Goal: Find contact information: Find contact information

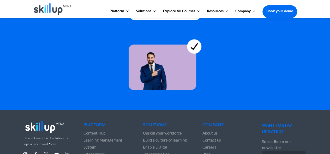
scroll to position [1459, 0]
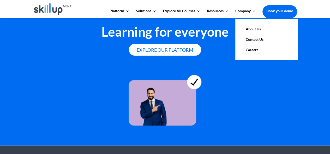
click at [253, 38] on link "Contact Us" at bounding box center [266, 39] width 52 height 10
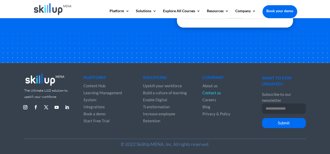
scroll to position [213, 0]
click at [213, 93] on span "Contact us" at bounding box center [211, 93] width 18 height 5
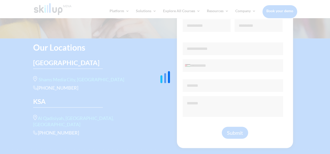
scroll to position [104, 0]
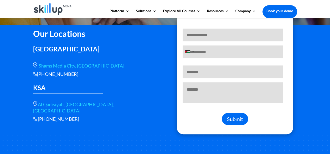
drag, startPoint x: 28, startPoint y: 63, endPoint x: 106, endPoint y: 73, distance: 78.3
click at [106, 73] on body "Platform Content Hub Learning Management System Integrations Corporate Learning…" at bounding box center [165, 79] width 330 height 366
click at [128, 81] on div "Our Locations UAE Shams Media City, Sharjah +966 115112089 KSA Al Qadisiyah, st…" at bounding box center [95, 74] width 125 height 97
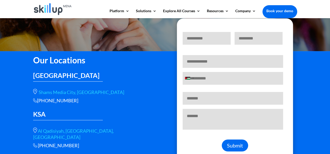
scroll to position [78, 0]
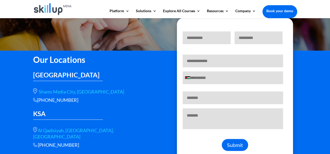
drag, startPoint x: 31, startPoint y: 129, endPoint x: 82, endPoint y: 138, distance: 51.6
click at [82, 138] on div "Our Locations UAE Shams Media City, Sharjah +966 115112089 KSA Al Qadisiyah, st…" at bounding box center [165, 123] width 330 height 145
copy div "Al Qadisiyah, st, Riyadh 13326, Saudi Arabia +966 56 566 9461"
